Goal: Task Accomplishment & Management: Complete application form

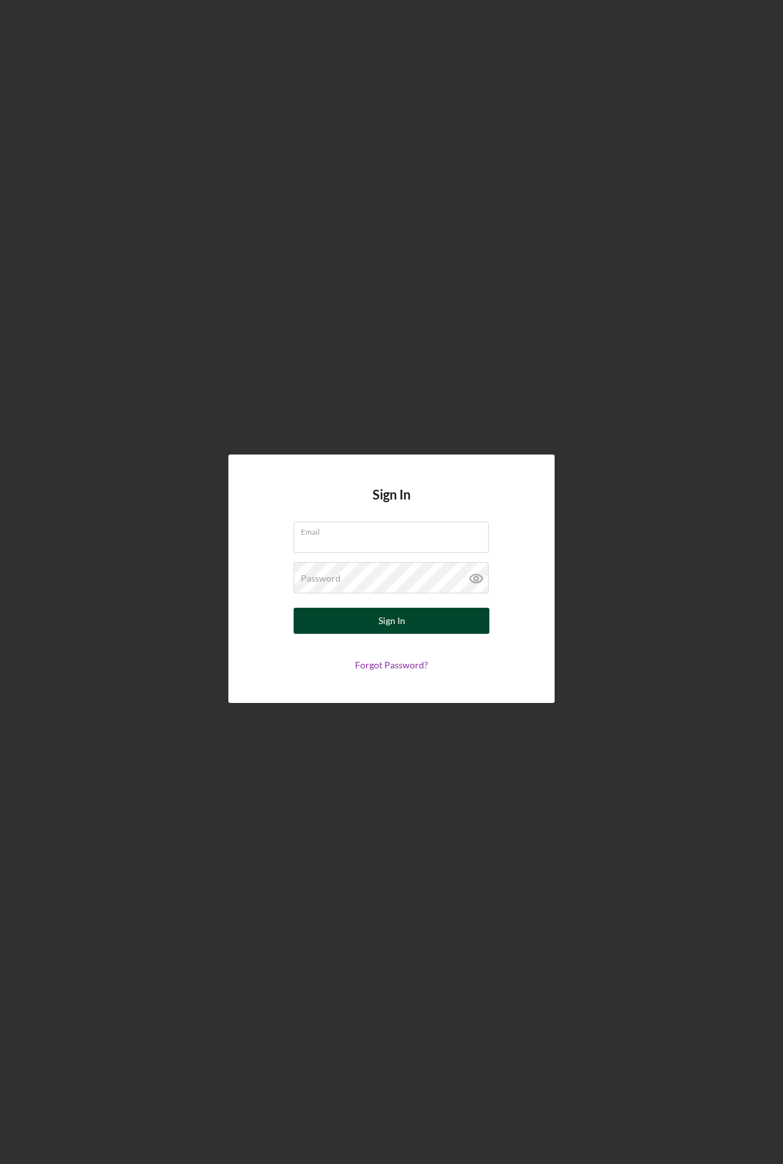
type input "rlneshnabe@gmail.com"
click at [398, 621] on div "Sign In" at bounding box center [391, 621] width 27 height 26
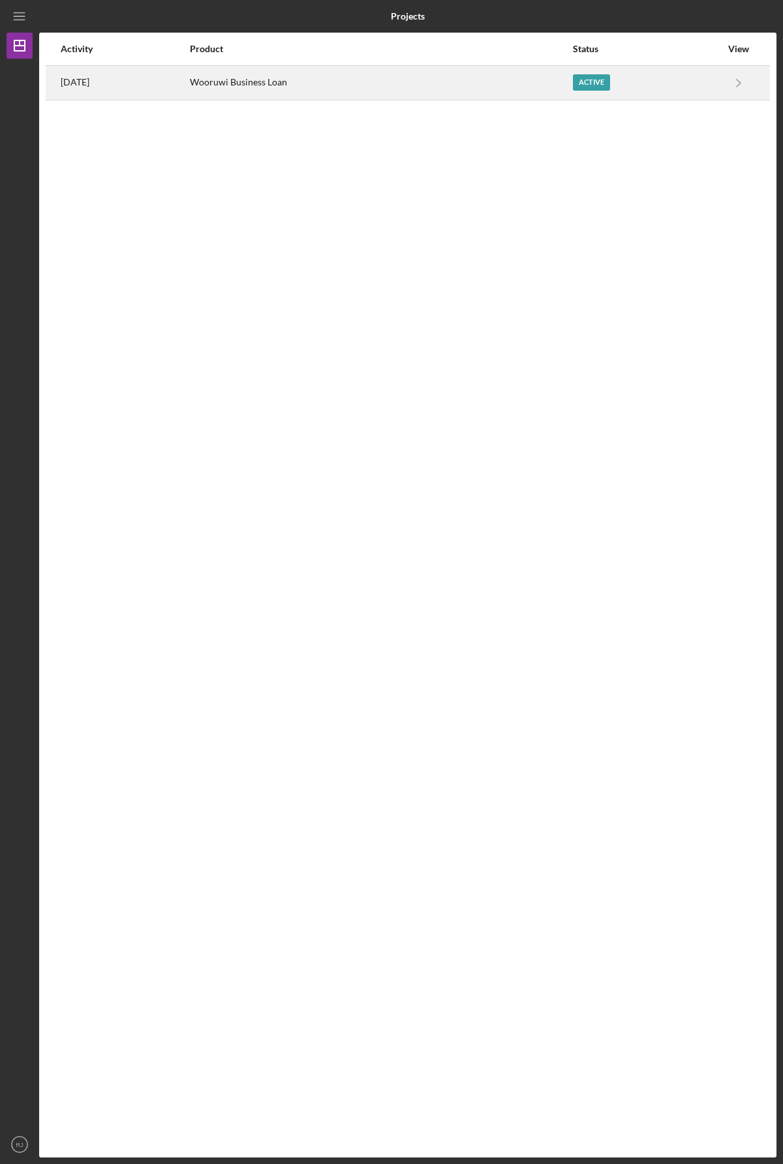
click at [393, 85] on div "Wooruwi Business Loan" at bounding box center [381, 83] width 382 height 33
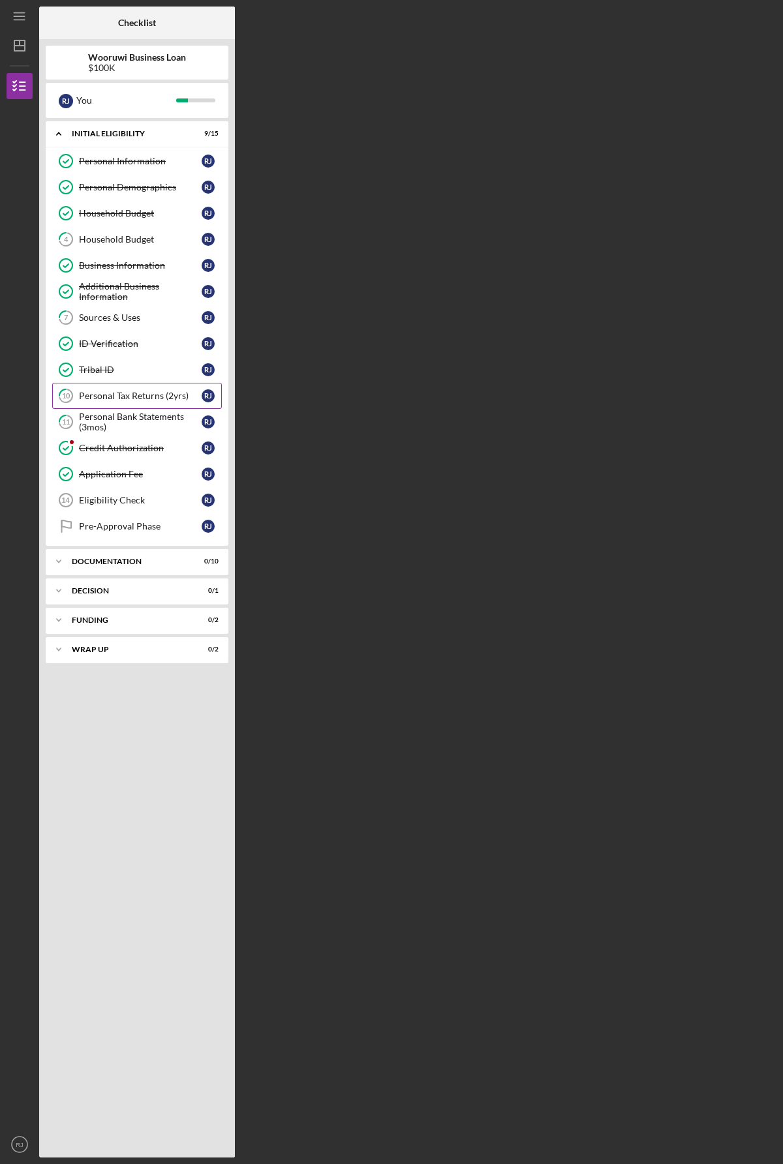
click at [124, 395] on div "Personal Tax Returns (2yrs)" at bounding box center [140, 396] width 123 height 10
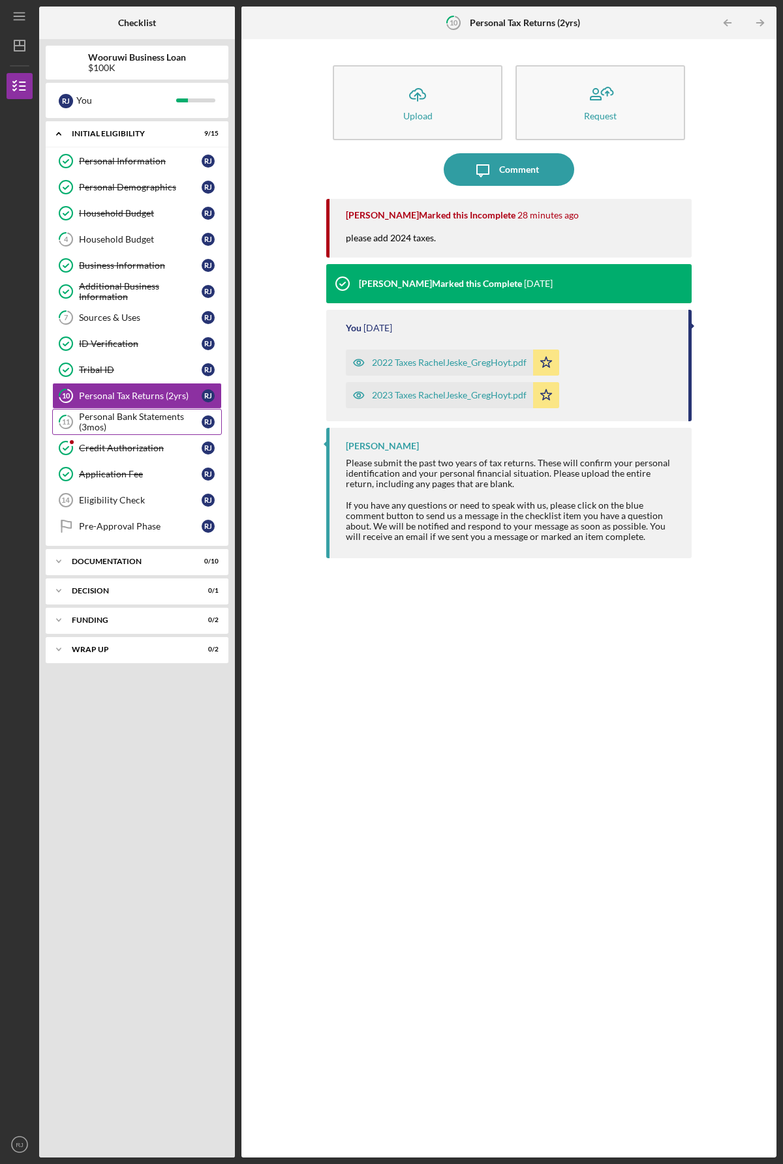
click at [129, 423] on div "Personal Bank Statements (3mos)" at bounding box center [140, 422] width 123 height 21
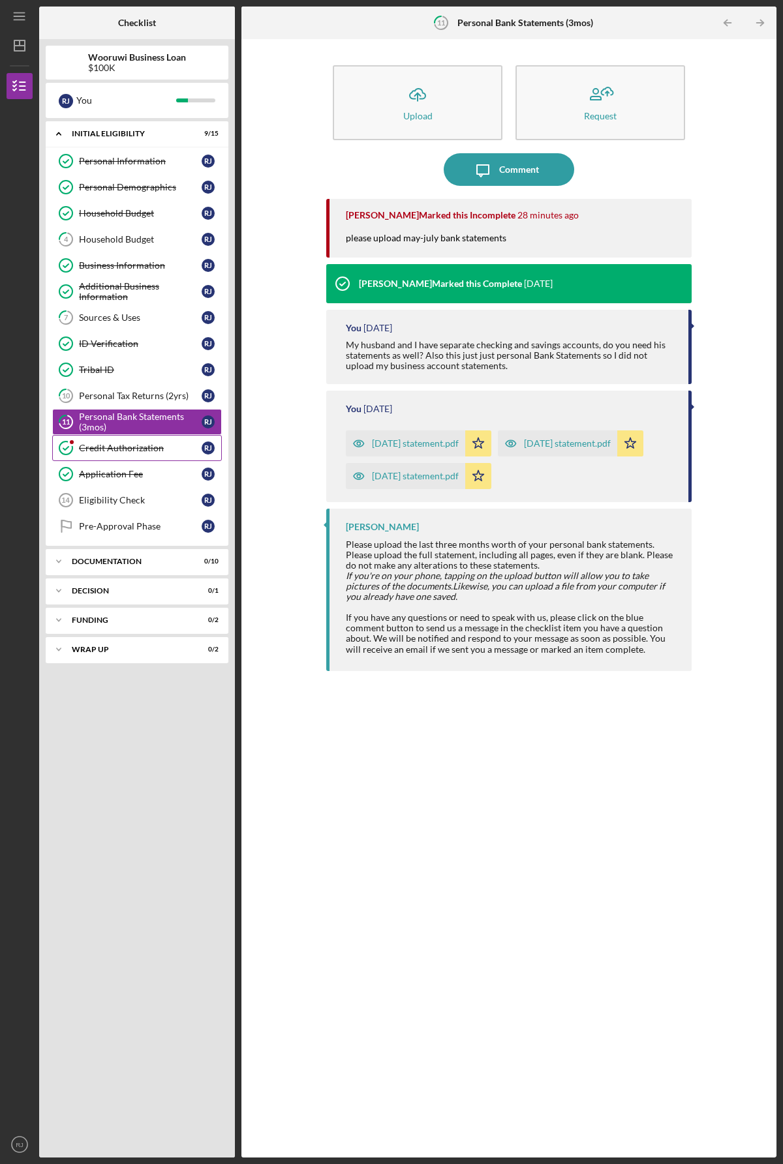
click at [117, 447] on div "Credit Authorization" at bounding box center [140, 448] width 123 height 10
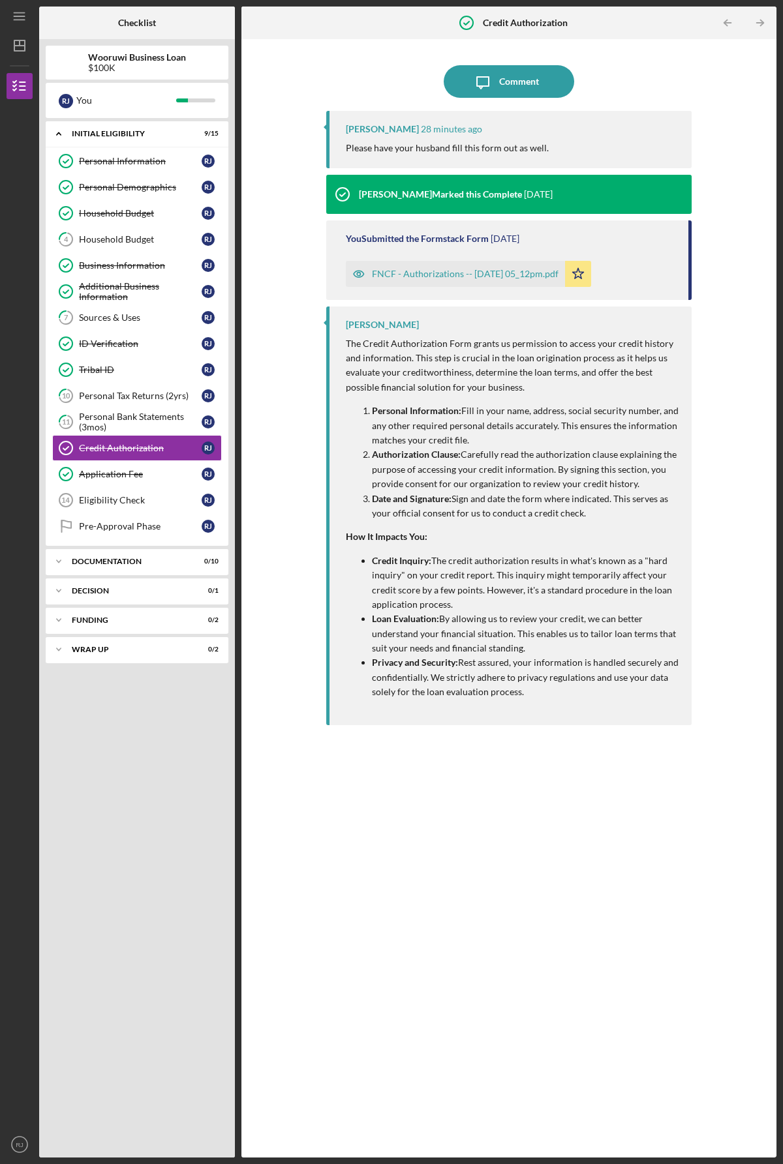
click at [427, 275] on div "FNCF - Authorizations -- [DATE] 05_12pm.pdf" at bounding box center [465, 274] width 187 height 10
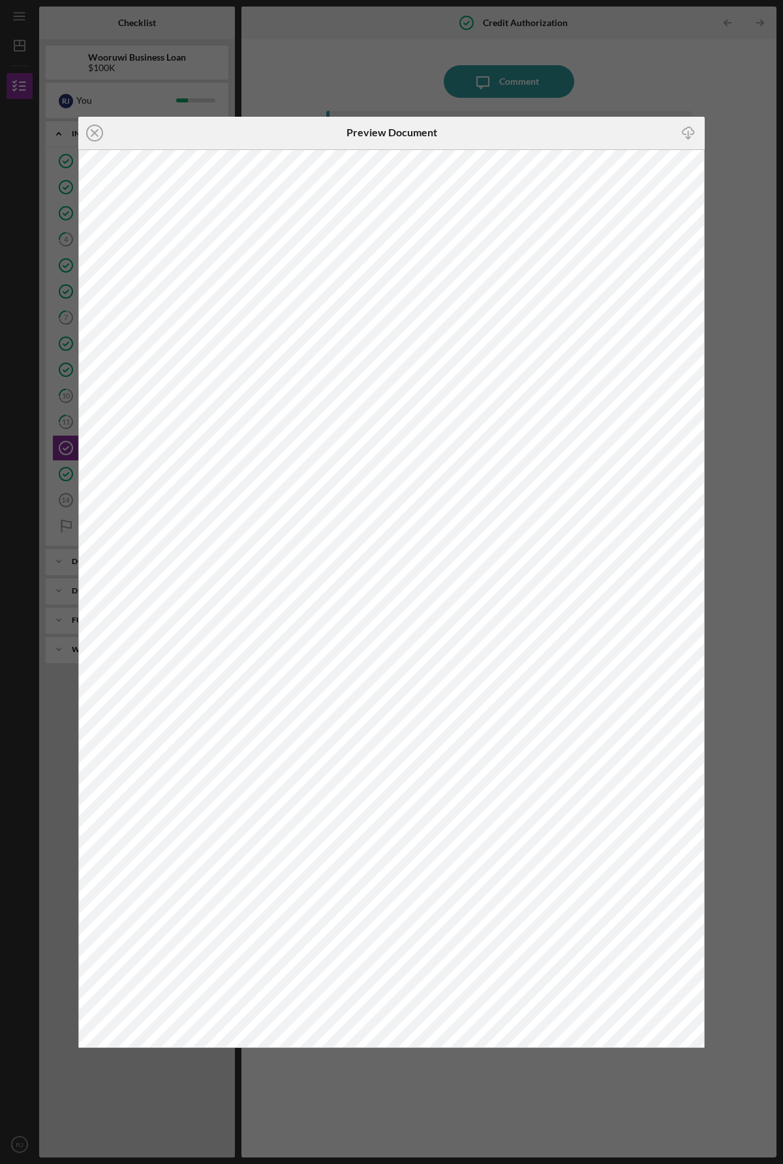
click at [515, 80] on div "Icon/Close Preview Document Icon/Download" at bounding box center [391, 582] width 783 height 1164
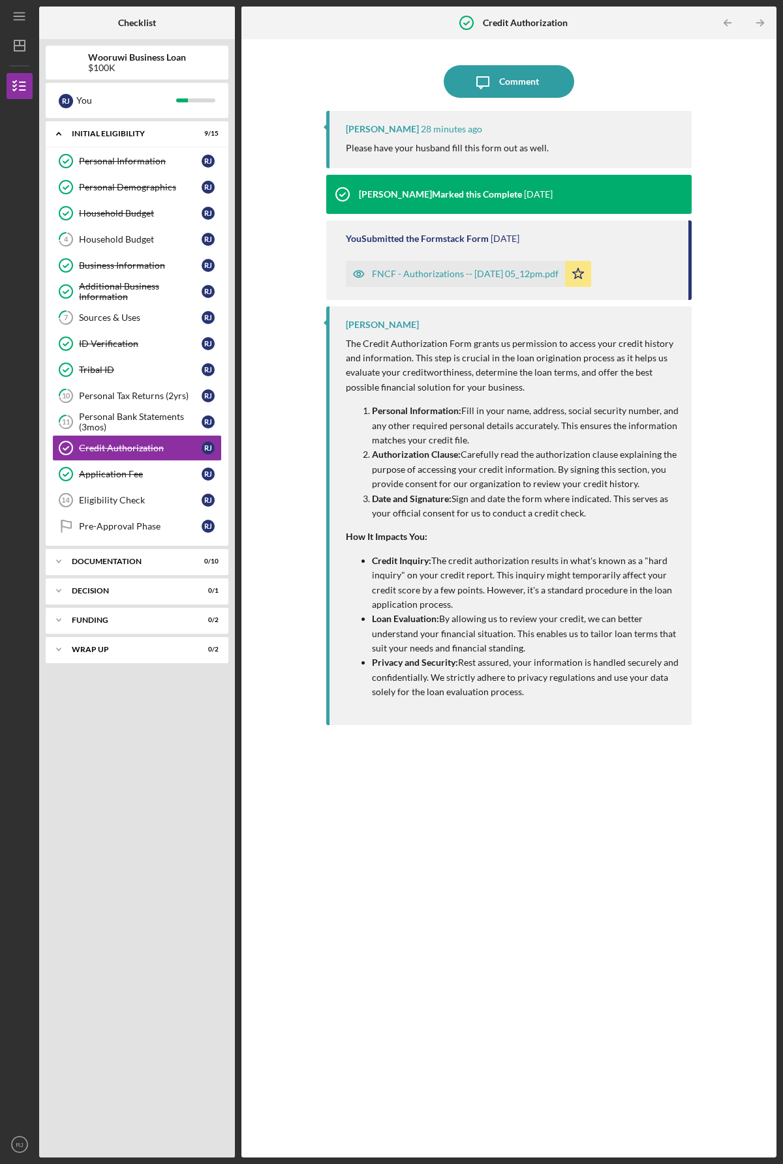
click at [434, 273] on div "FNCF - Authorizations -- [DATE] 05_12pm.pdf" at bounding box center [465, 274] width 187 height 10
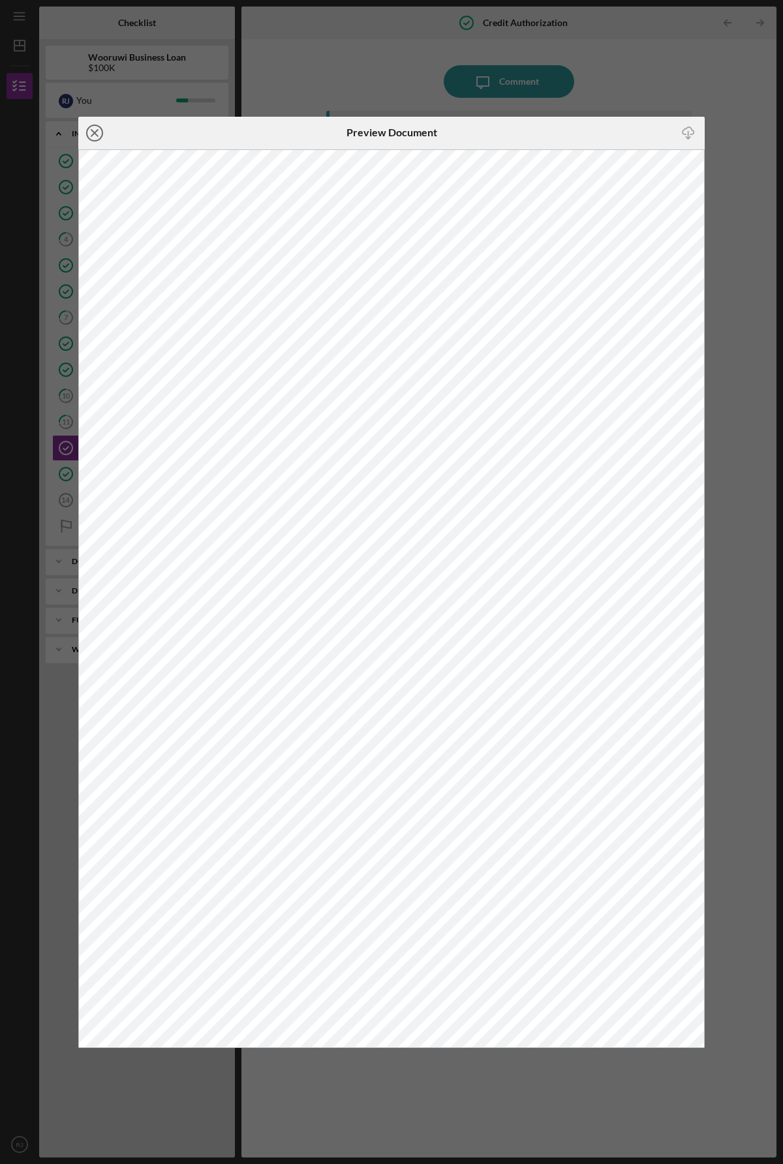
click at [97, 134] on icon "Icon/Close" at bounding box center [94, 133] width 33 height 33
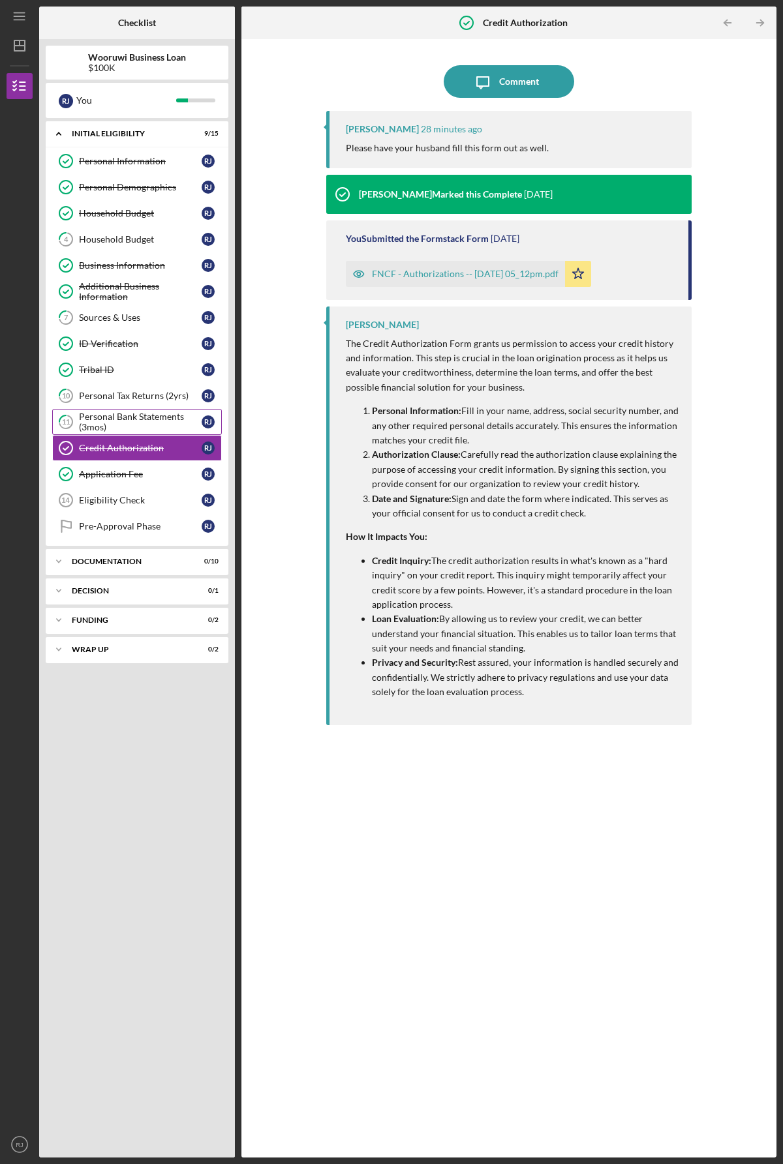
click at [125, 419] on div "Personal Bank Statements (3mos)" at bounding box center [140, 422] width 123 height 21
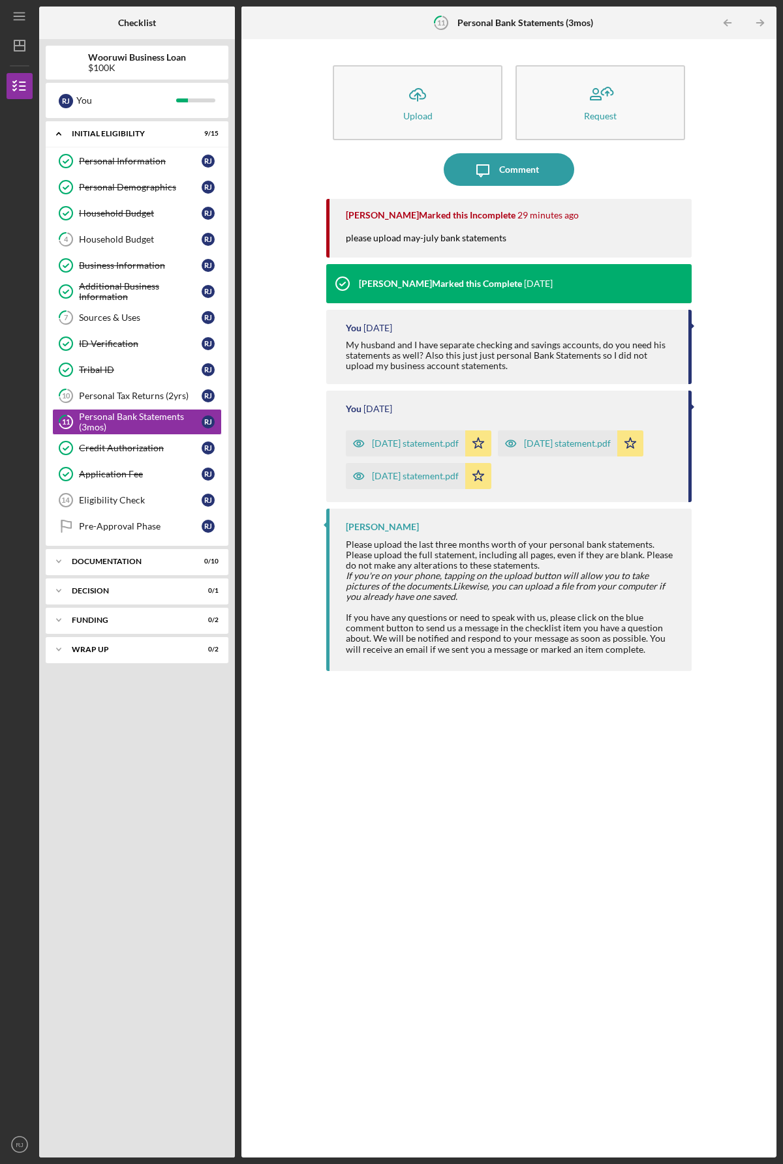
click at [418, 440] on div "[DATE] statement.pdf" at bounding box center [415, 443] width 87 height 10
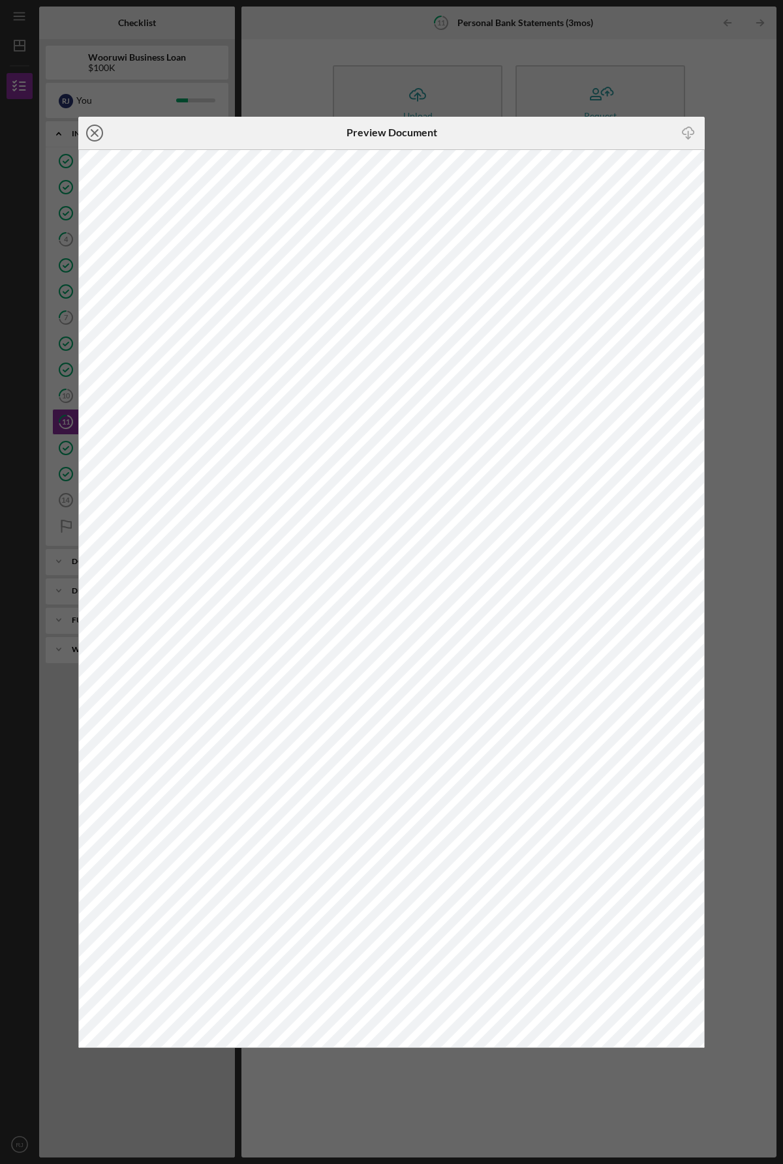
click at [92, 132] on icon "Icon/Close" at bounding box center [94, 133] width 33 height 33
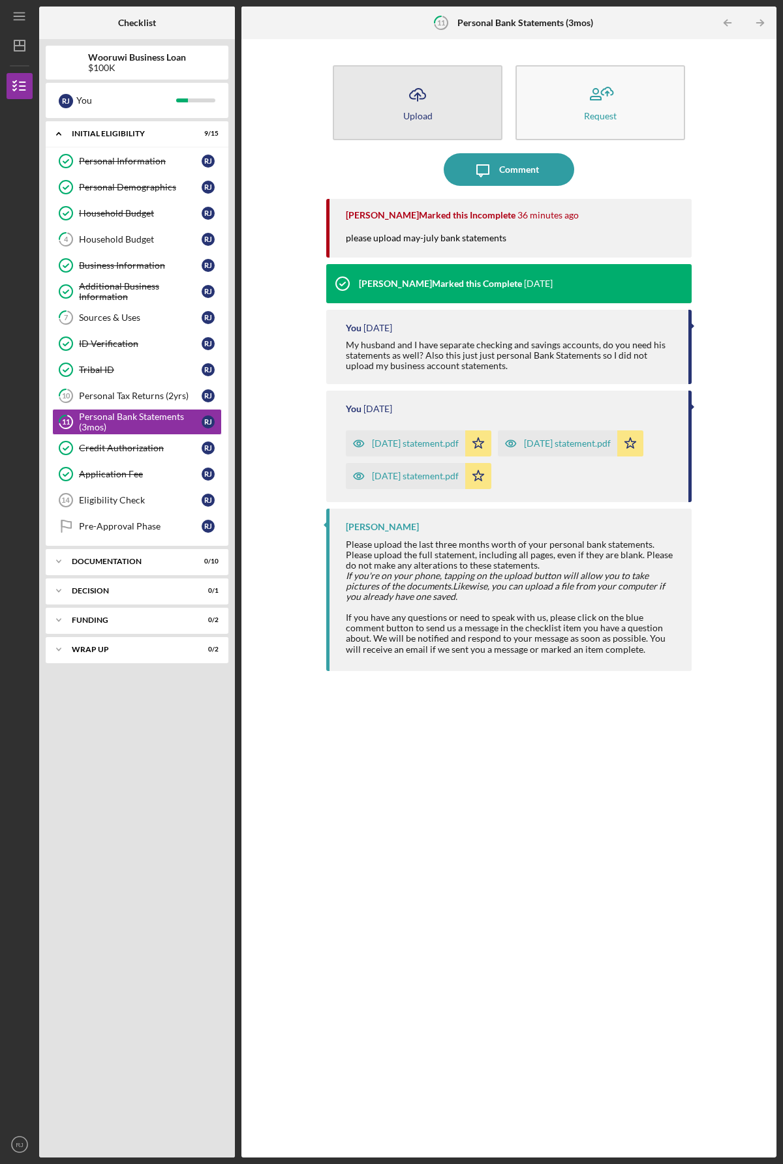
click at [423, 100] on icon "Icon/Upload" at bounding box center [417, 94] width 33 height 33
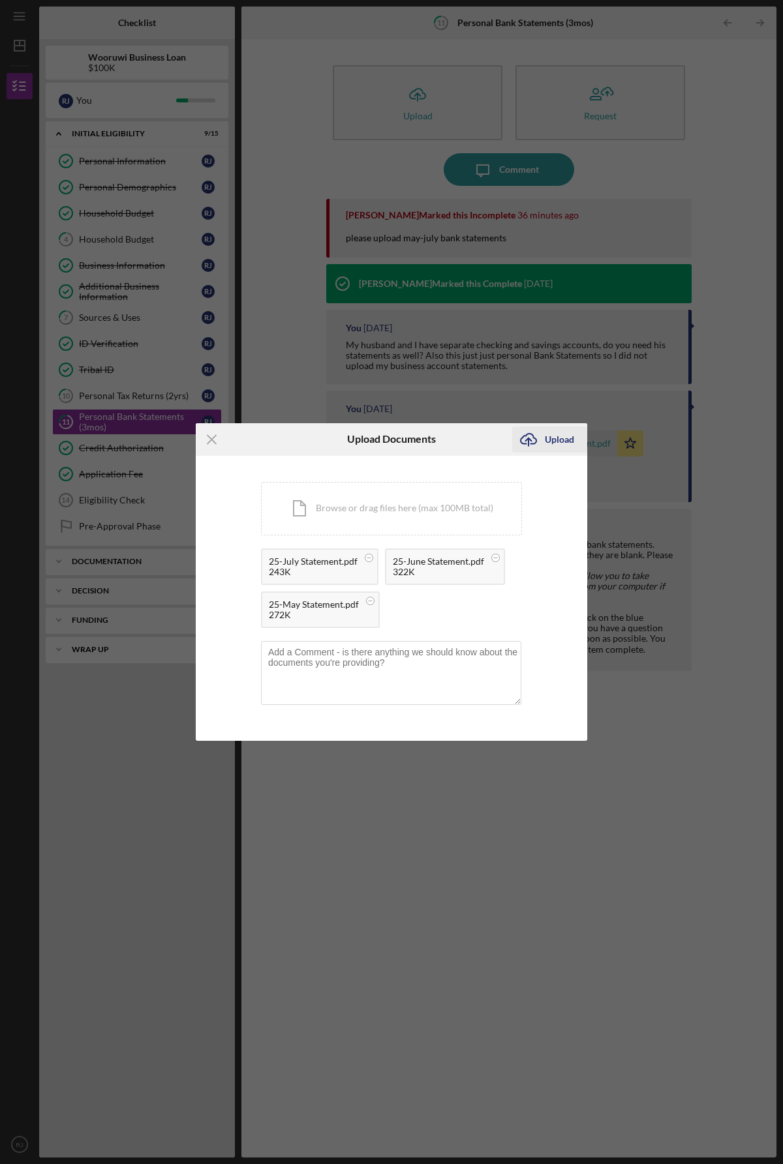
click at [558, 439] on div "Upload" at bounding box center [559, 440] width 29 height 26
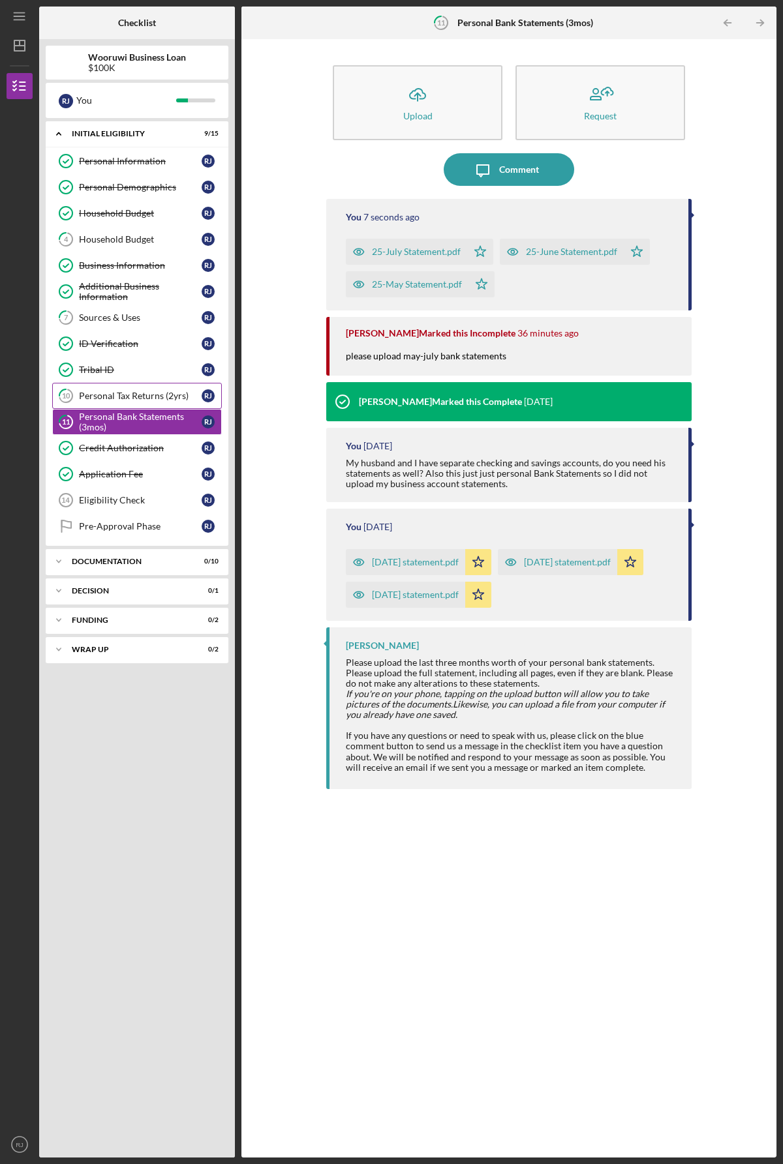
click at [132, 398] on div "Personal Tax Returns (2yrs)" at bounding box center [140, 396] width 123 height 10
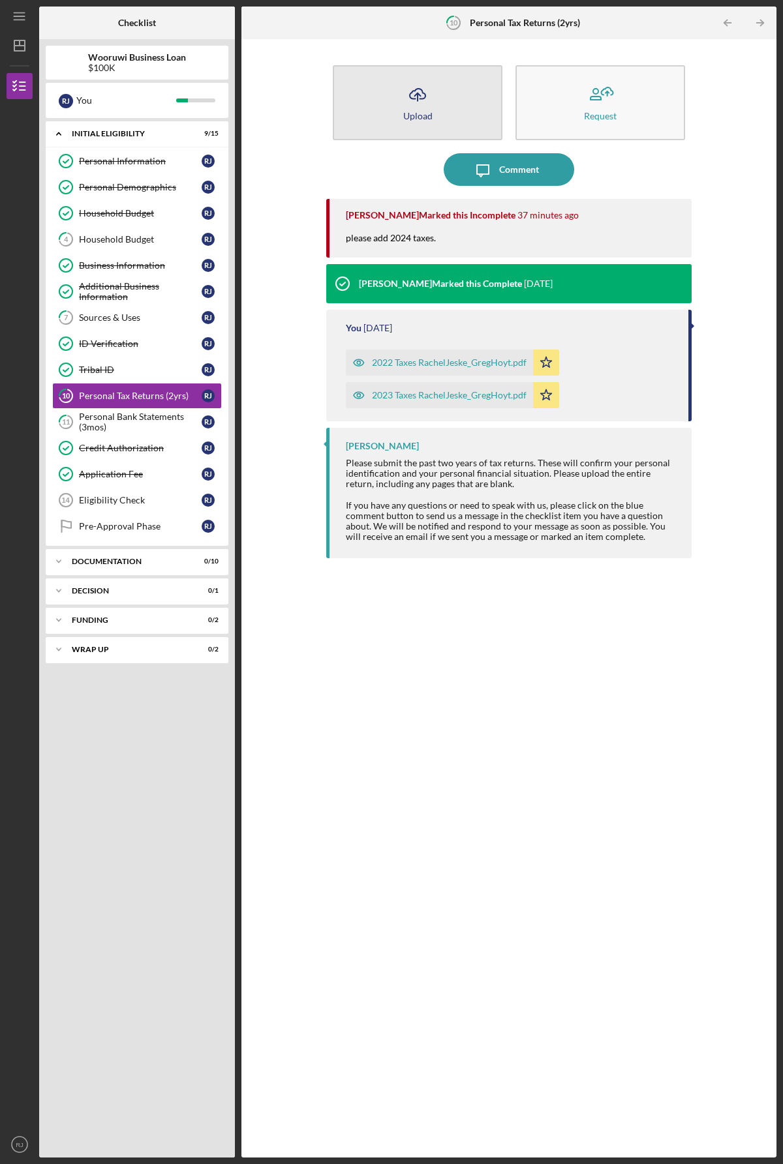
click at [426, 98] on icon "Icon/Upload" at bounding box center [417, 94] width 33 height 33
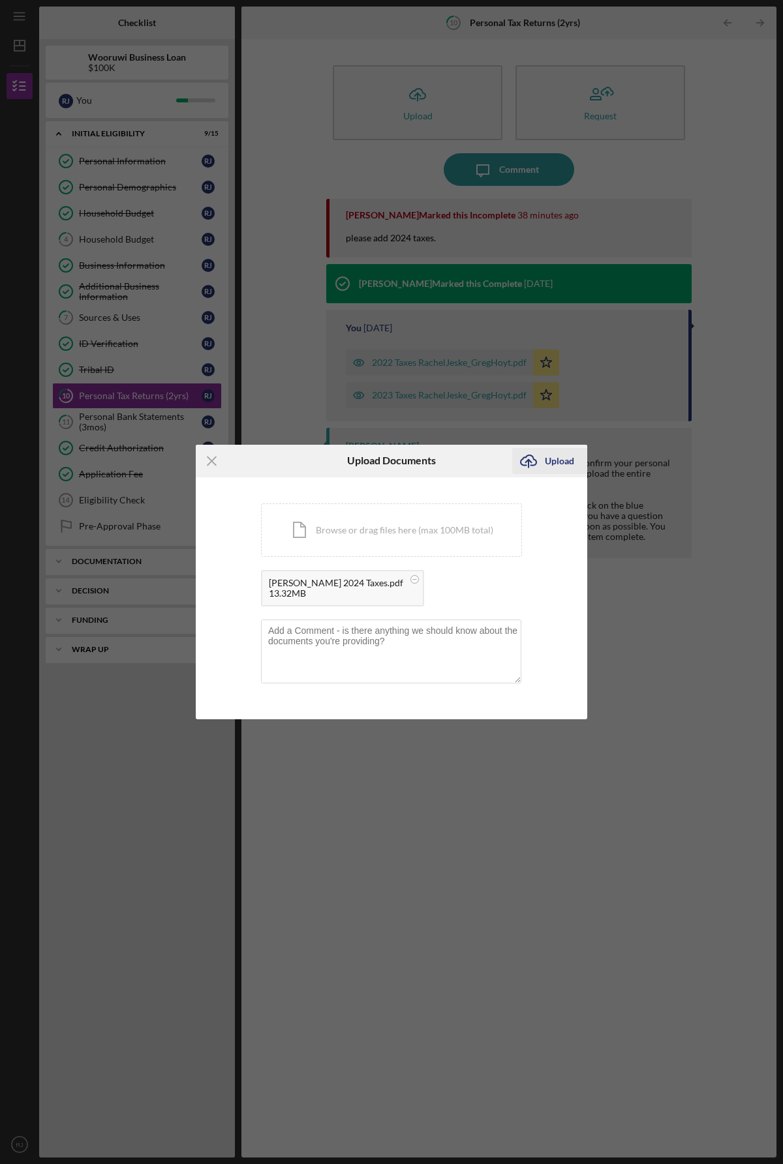
click at [558, 465] on div "Upload" at bounding box center [559, 461] width 29 height 26
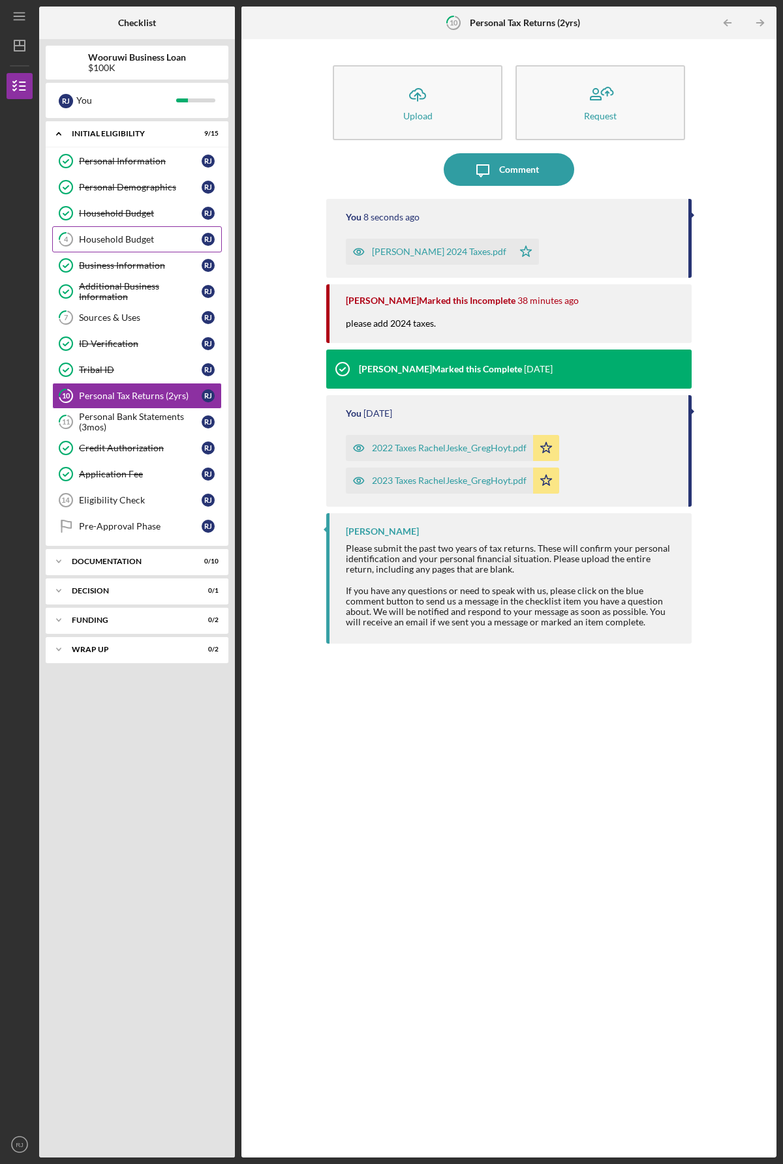
click at [130, 247] on link "4 Household Budget R J" at bounding box center [137, 239] width 170 height 26
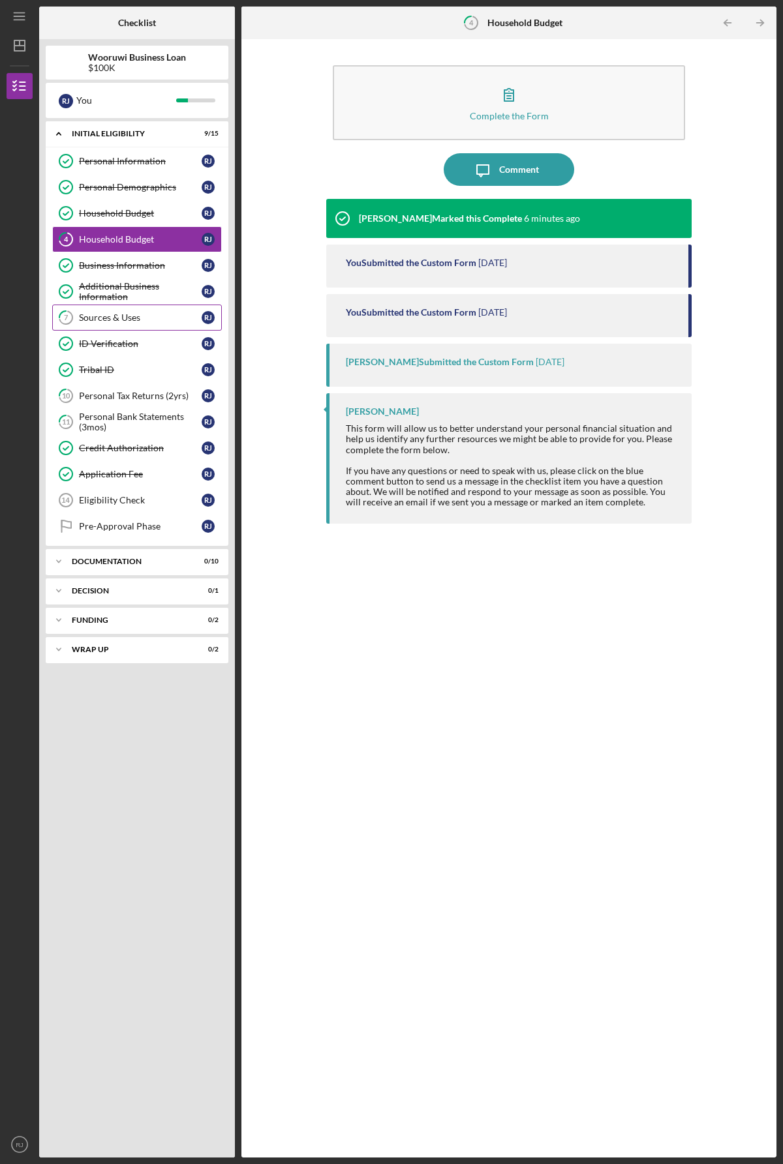
click at [119, 315] on div "Sources & Uses" at bounding box center [140, 317] width 123 height 10
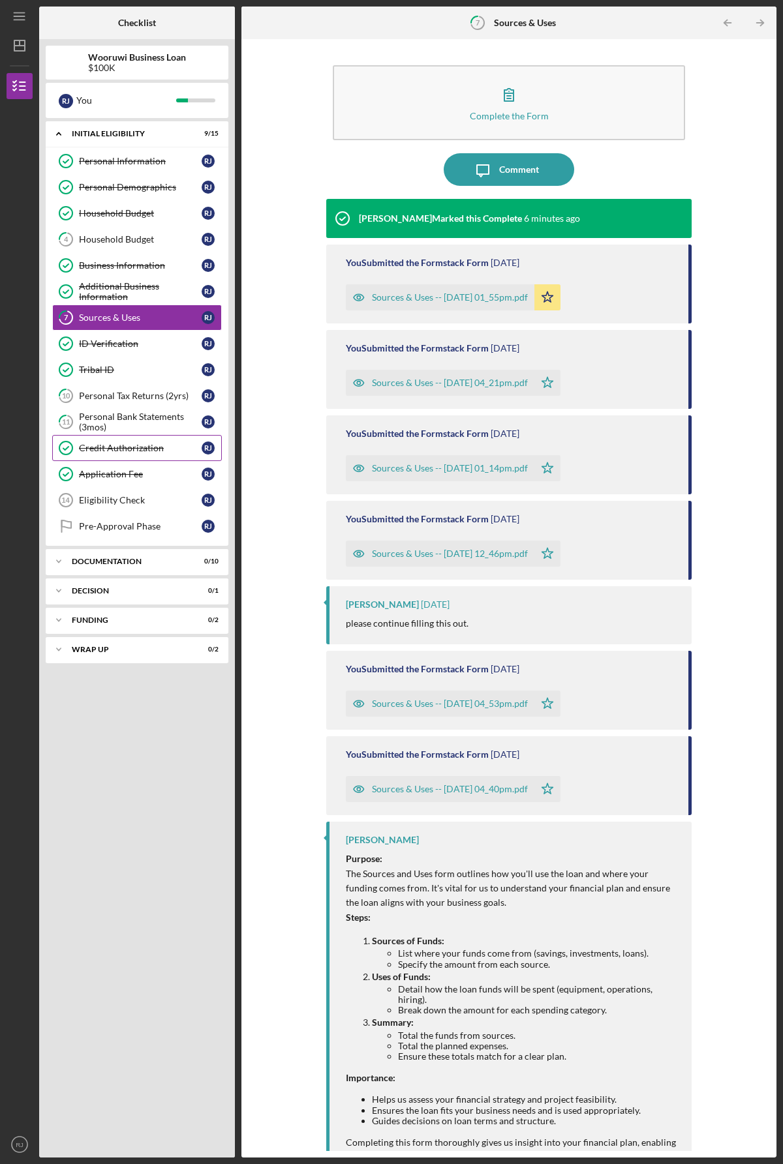
click at [115, 452] on div "Credit Authorization" at bounding box center [140, 448] width 123 height 10
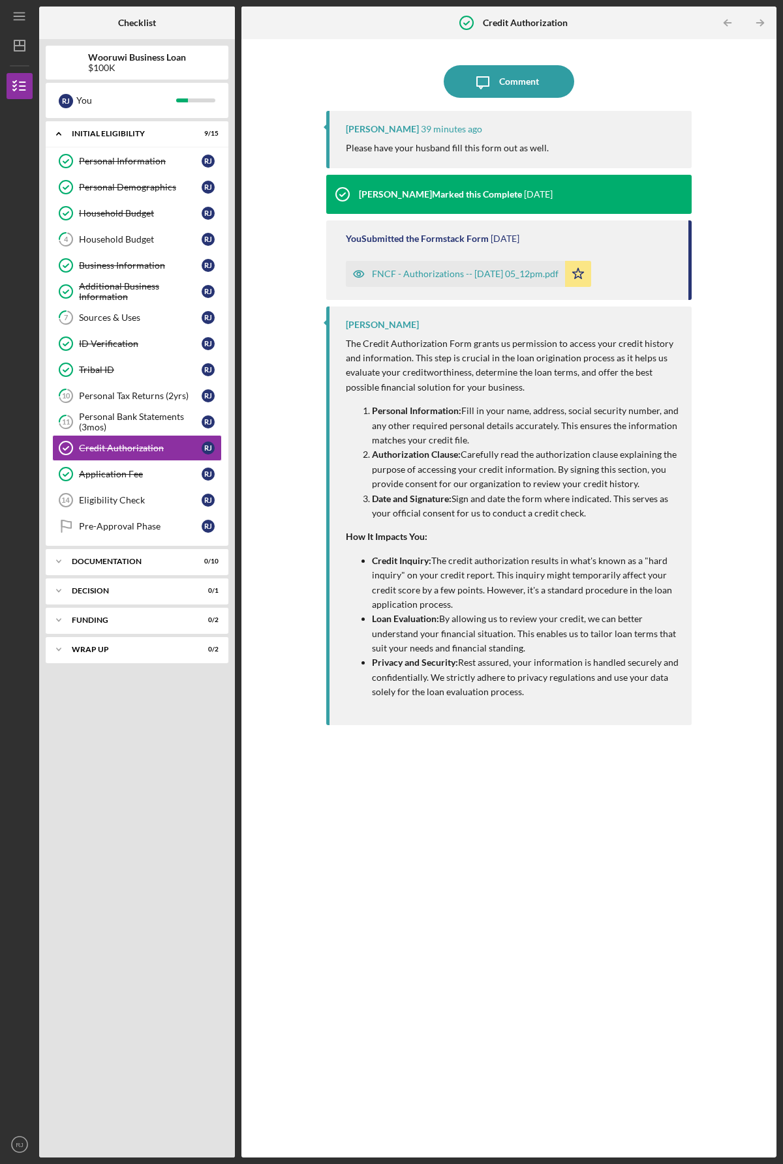
click at [507, 271] on div "FNCF - Authorizations -- [DATE] 05_12pm.pdf" at bounding box center [465, 274] width 187 height 10
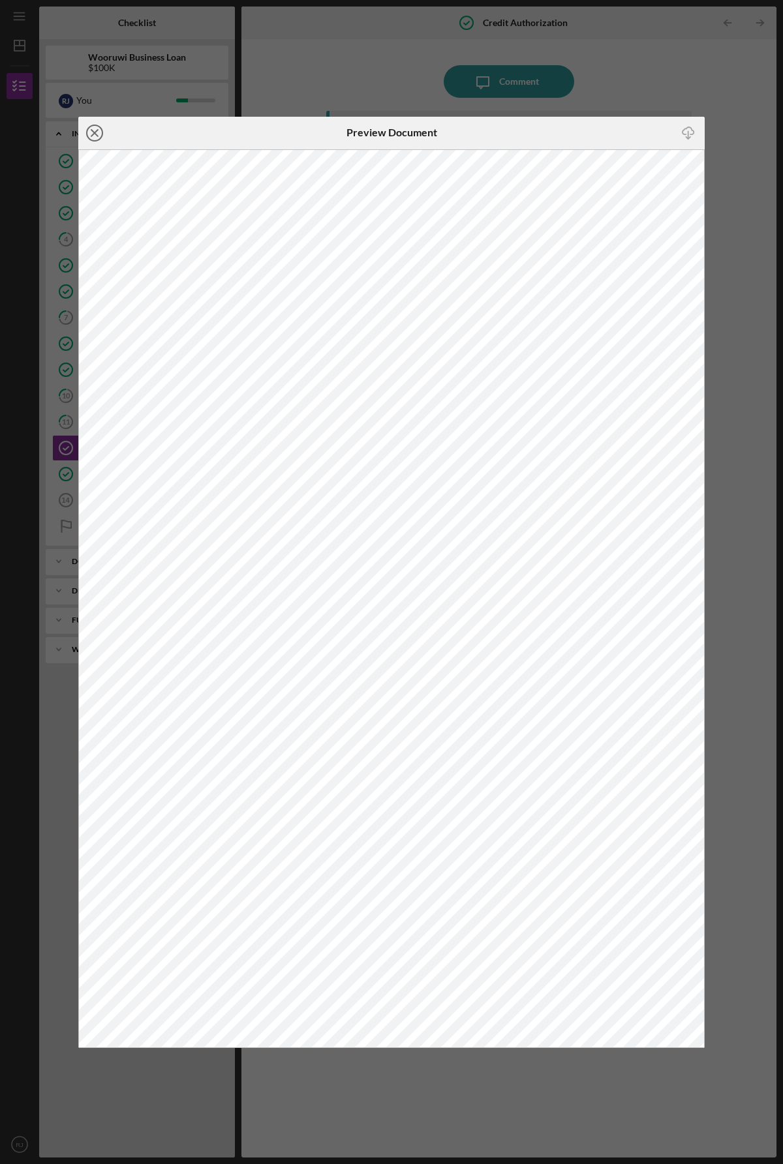
click at [91, 131] on icon "Icon/Close" at bounding box center [94, 133] width 33 height 33
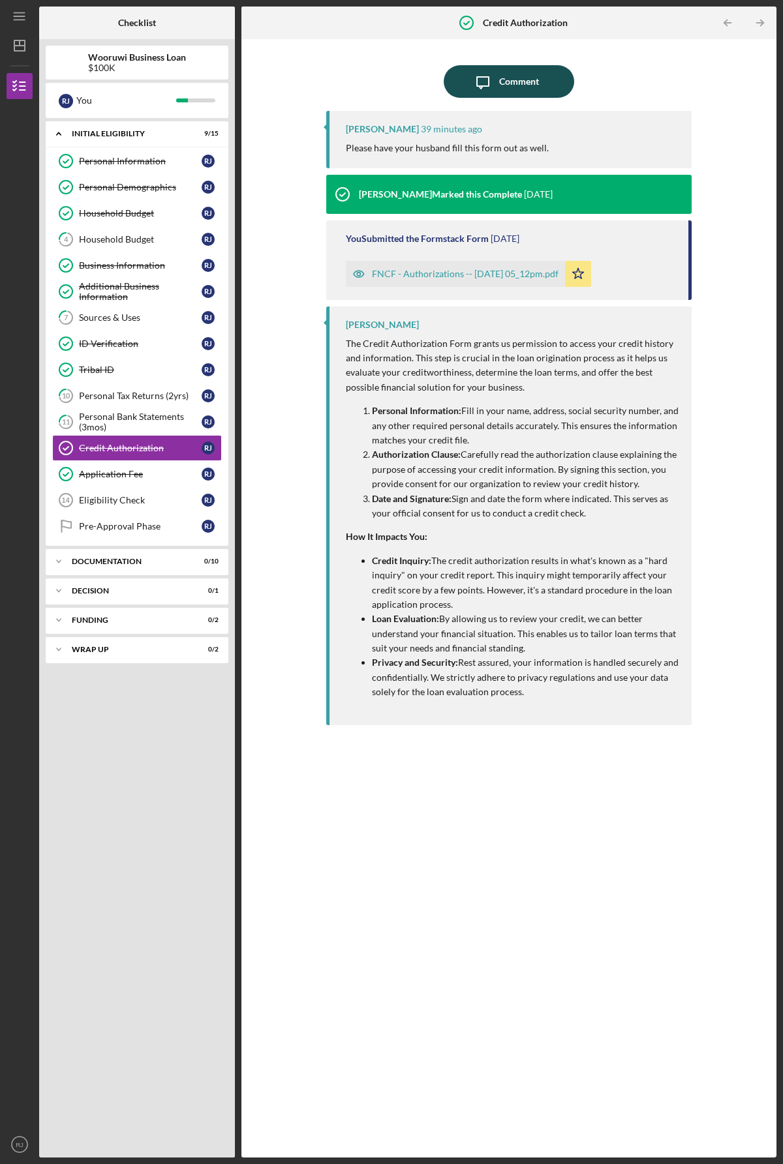
click at [502, 85] on div "Comment" at bounding box center [519, 81] width 40 height 33
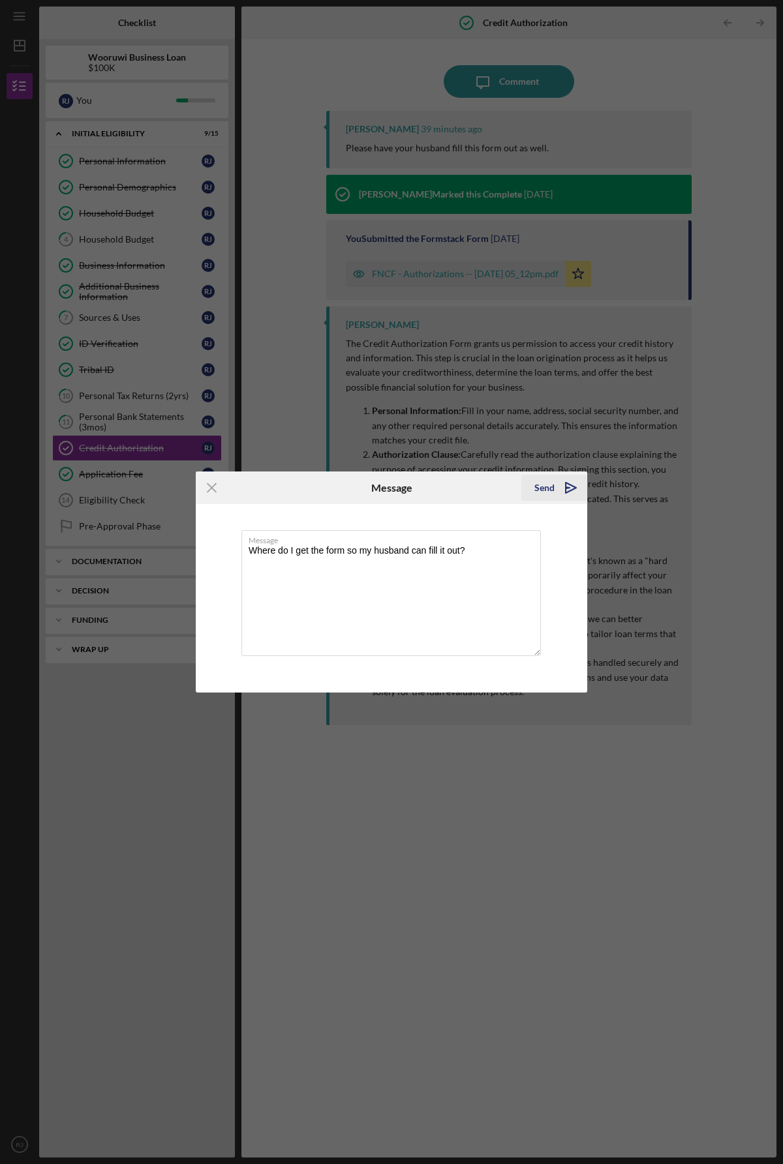
type textarea "Where do I get the form so my husband can fill it out?"
click at [570, 486] on polygon "submit" at bounding box center [570, 488] width 10 height 10
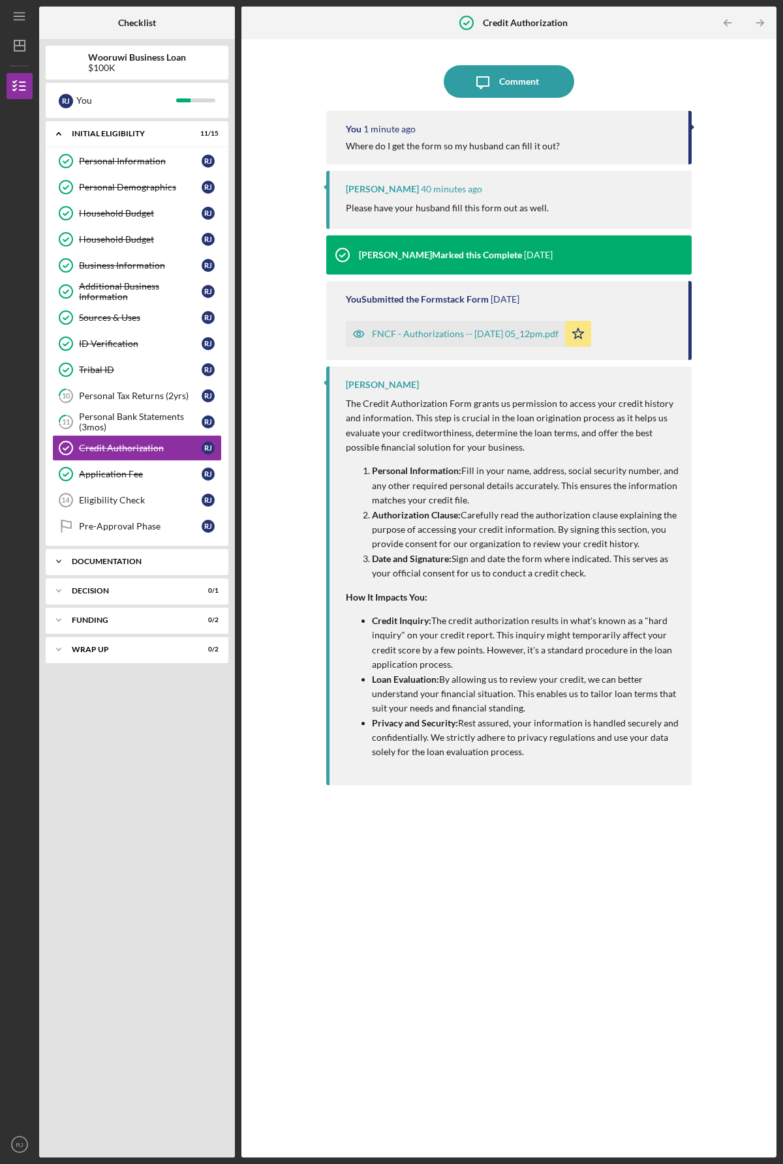
click at [108, 566] on div "Icon/Expander Documentation 0 / 10" at bounding box center [137, 561] width 183 height 26
click at [121, 318] on div "Sources & Uses" at bounding box center [140, 317] width 123 height 10
click at [591, 333] on icon "Icon/Star" at bounding box center [578, 334] width 26 height 26
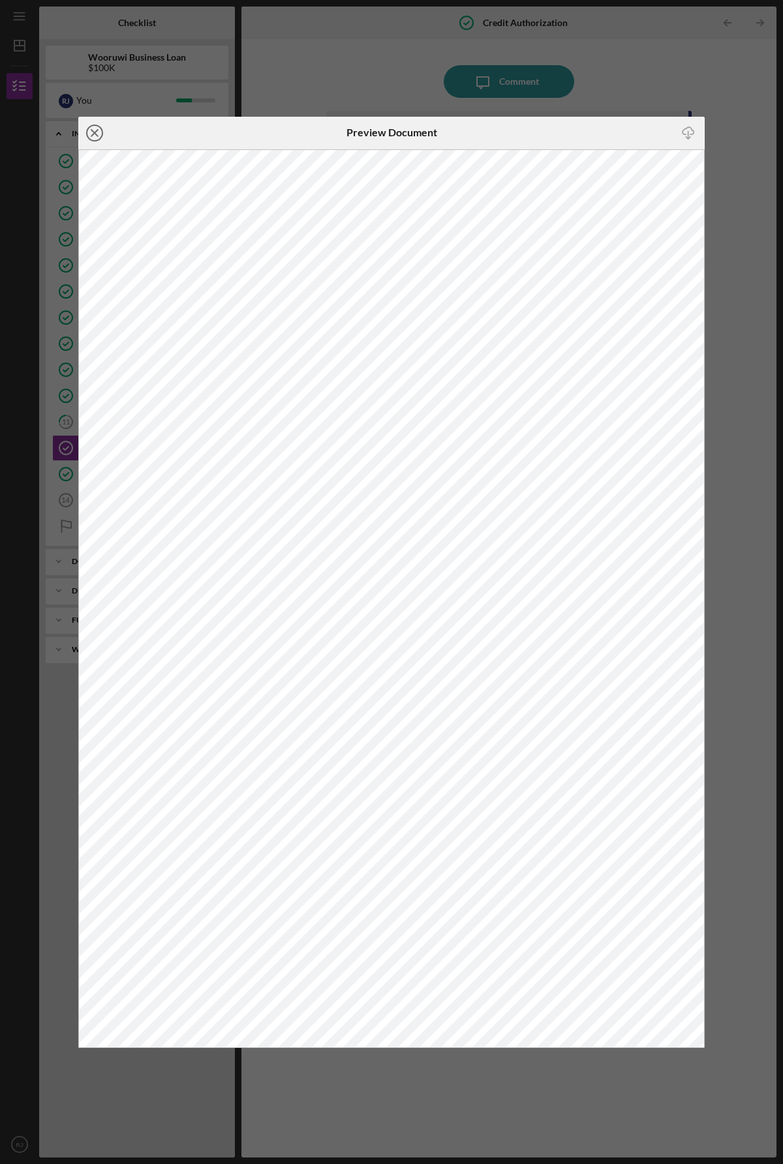
click at [93, 134] on line at bounding box center [94, 133] width 7 height 7
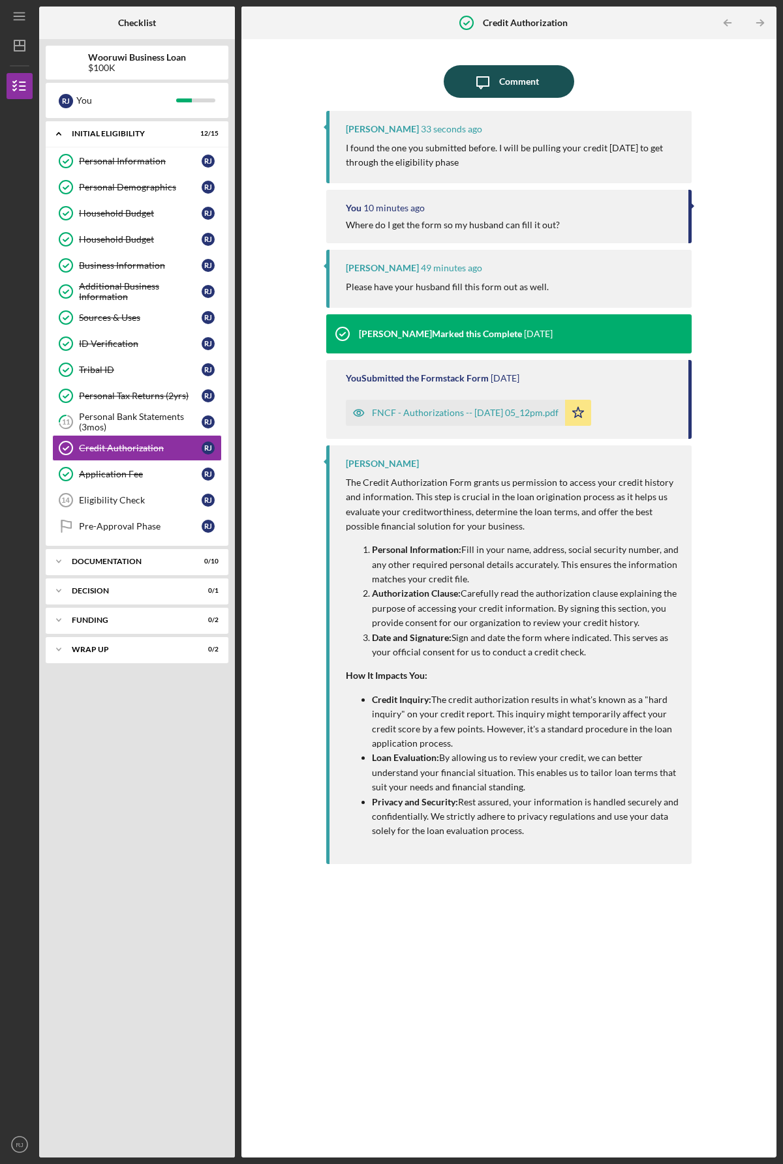
click at [505, 85] on div "Comment" at bounding box center [519, 81] width 40 height 33
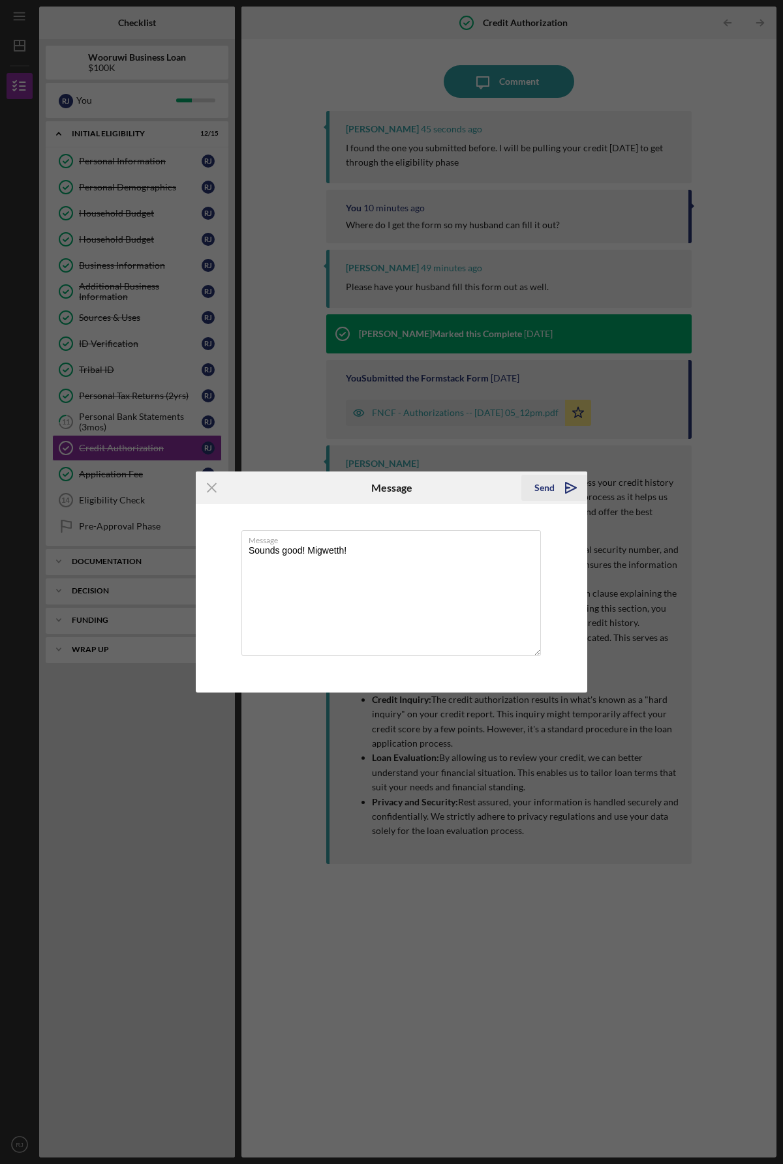
type textarea "Sounds good! Migwetth!"
click at [568, 489] on icon "Icon/icon-invite-send" at bounding box center [570, 488] width 33 height 33
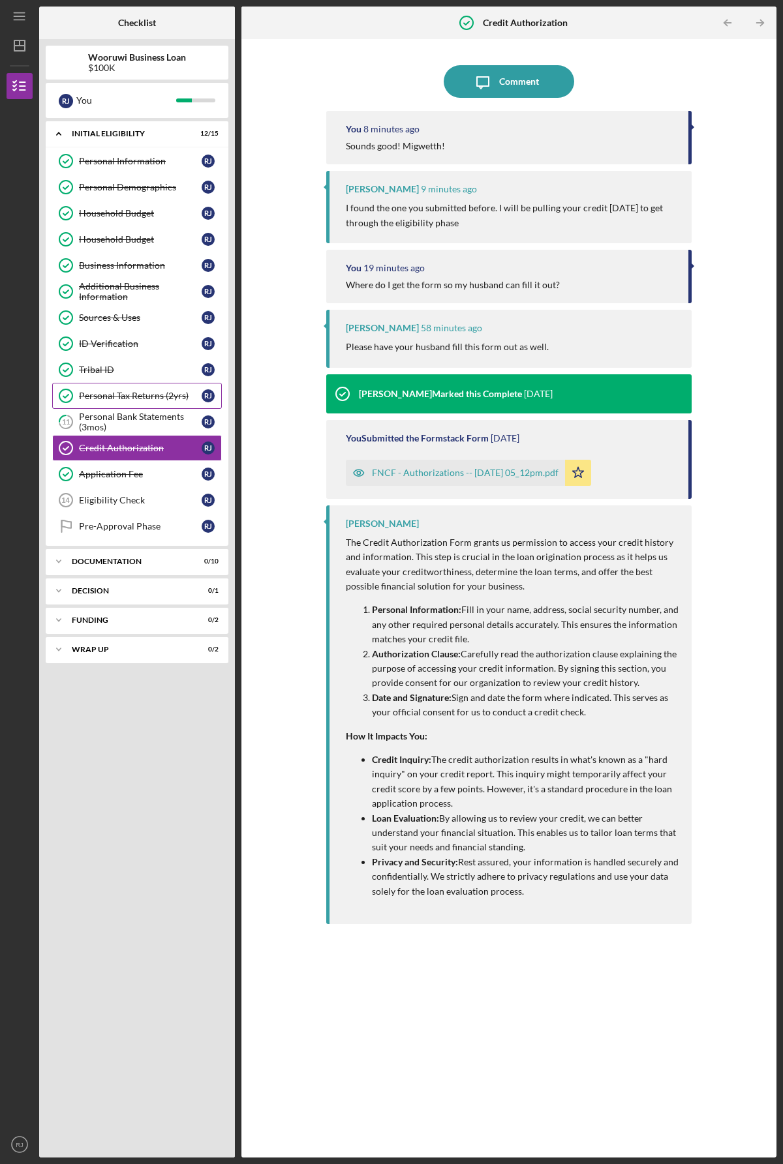
click at [137, 394] on div "Personal Tax Returns (2yrs)" at bounding box center [140, 396] width 123 height 10
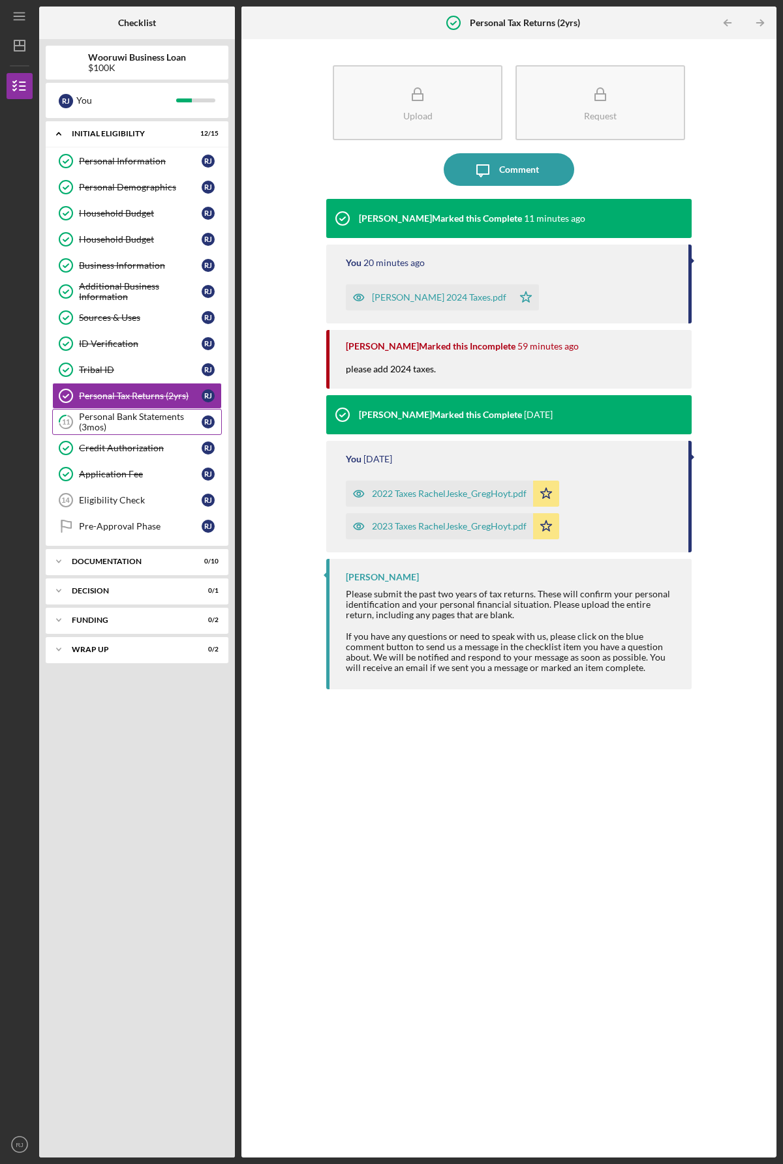
click at [127, 419] on div "Personal Bank Statements (3mos)" at bounding box center [140, 422] width 123 height 21
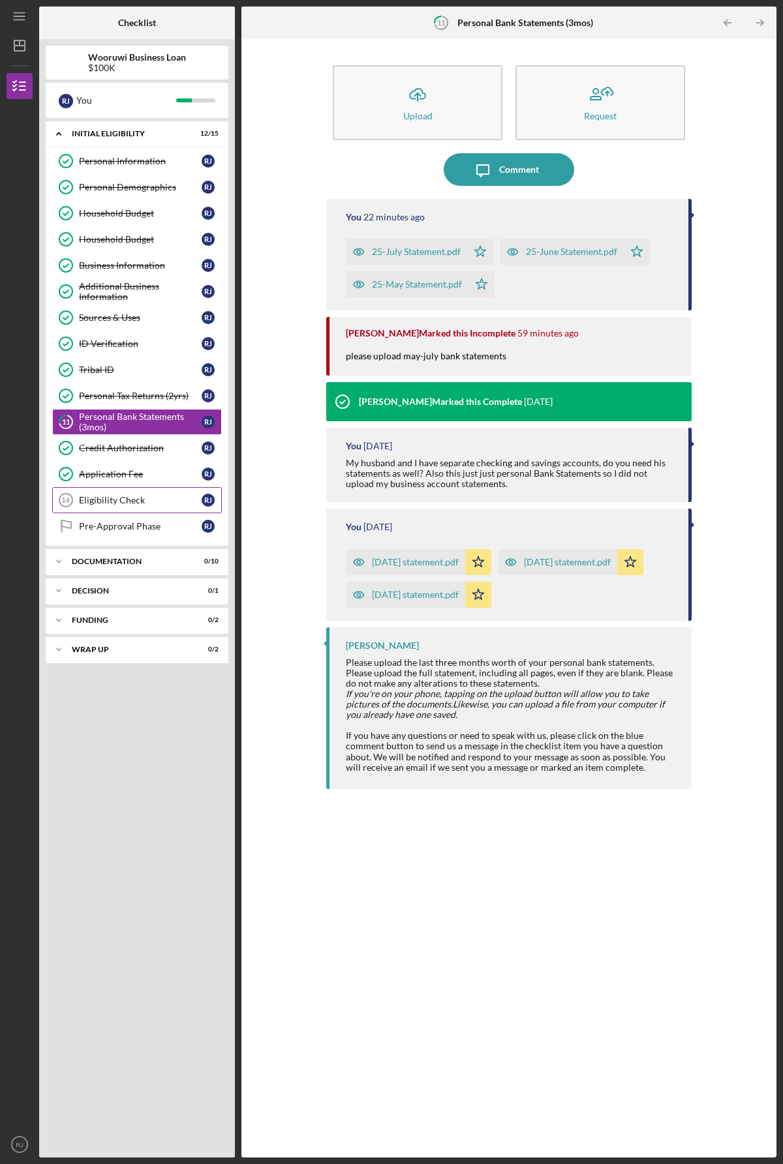
click at [112, 502] on div "Eligibility Check" at bounding box center [140, 500] width 123 height 10
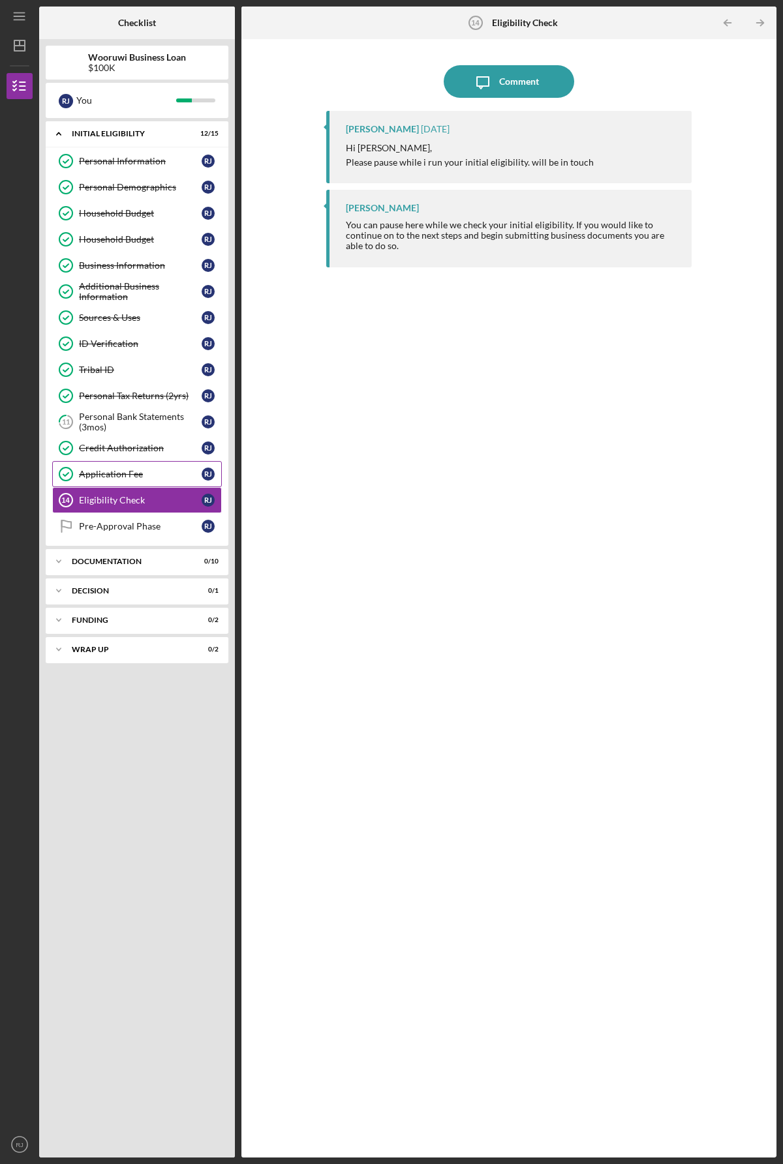
click at [97, 474] on div "Application Fee" at bounding box center [140, 474] width 123 height 10
